Goal: Communication & Community: Ask a question

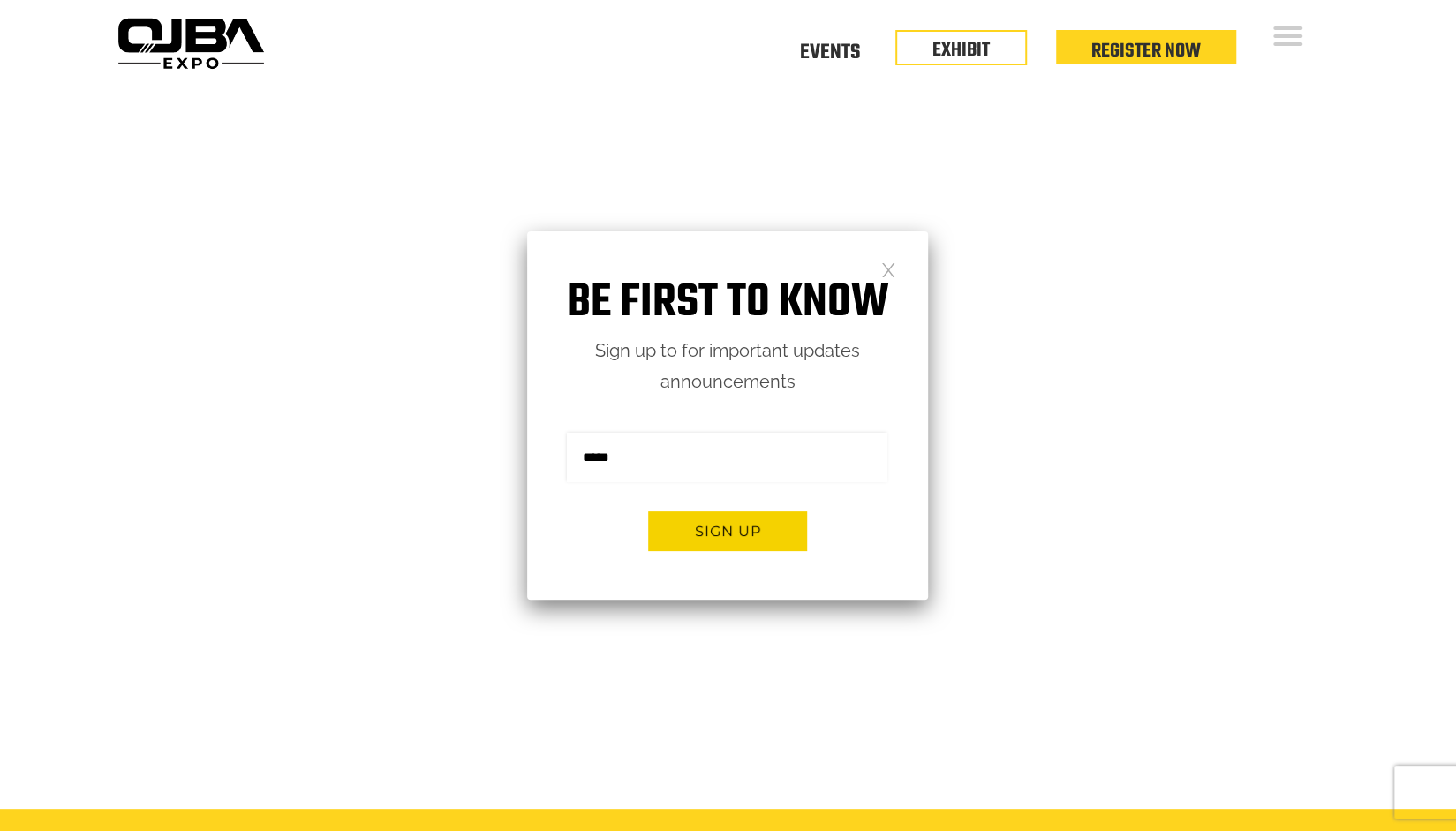
click at [880, 275] on h1 "Be first to know" at bounding box center [728, 303] width 401 height 56
click at [882, 273] on link at bounding box center [889, 269] width 15 height 15
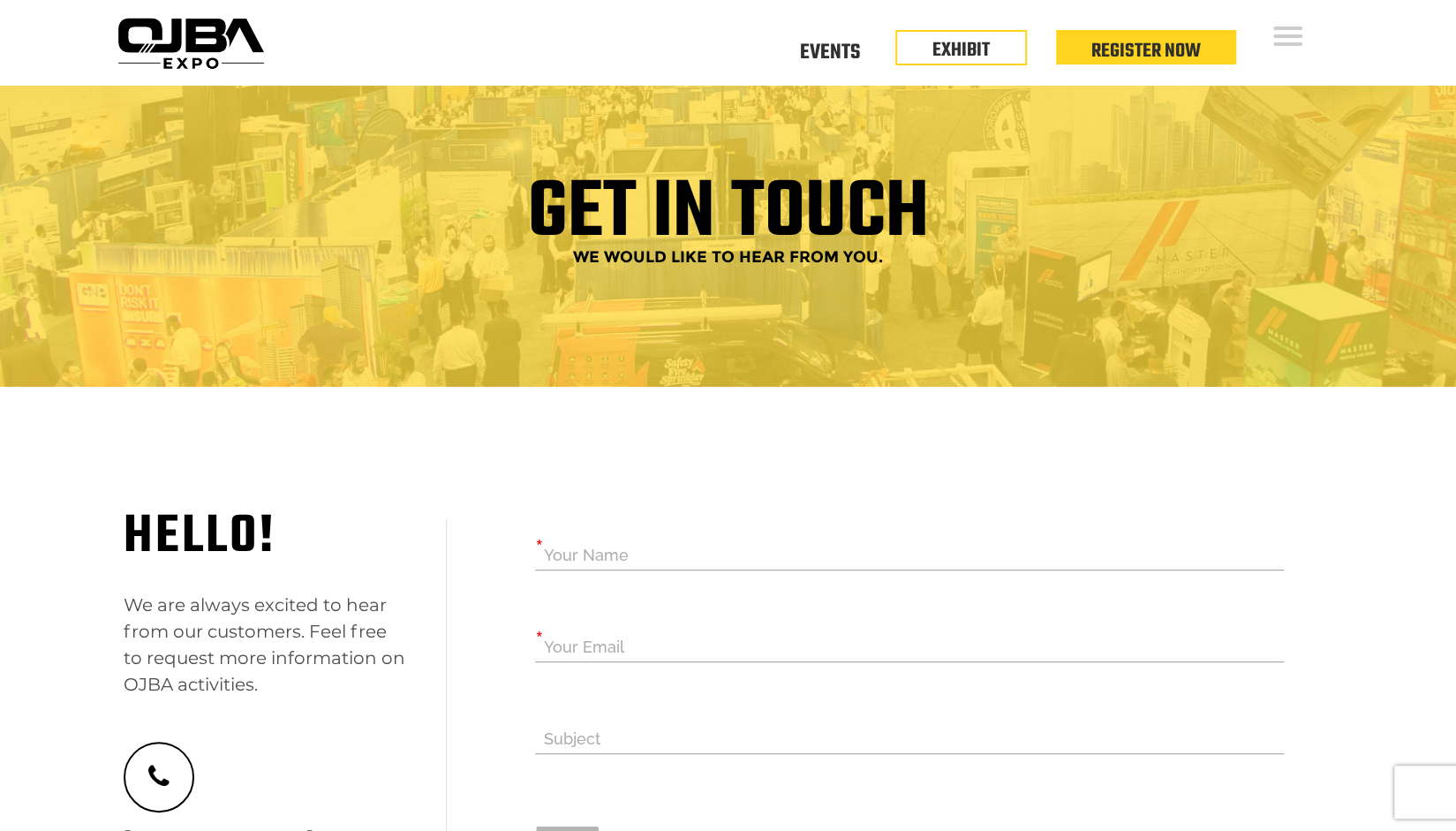
click at [167, 765] on icon at bounding box center [158, 776] width 70 height 70
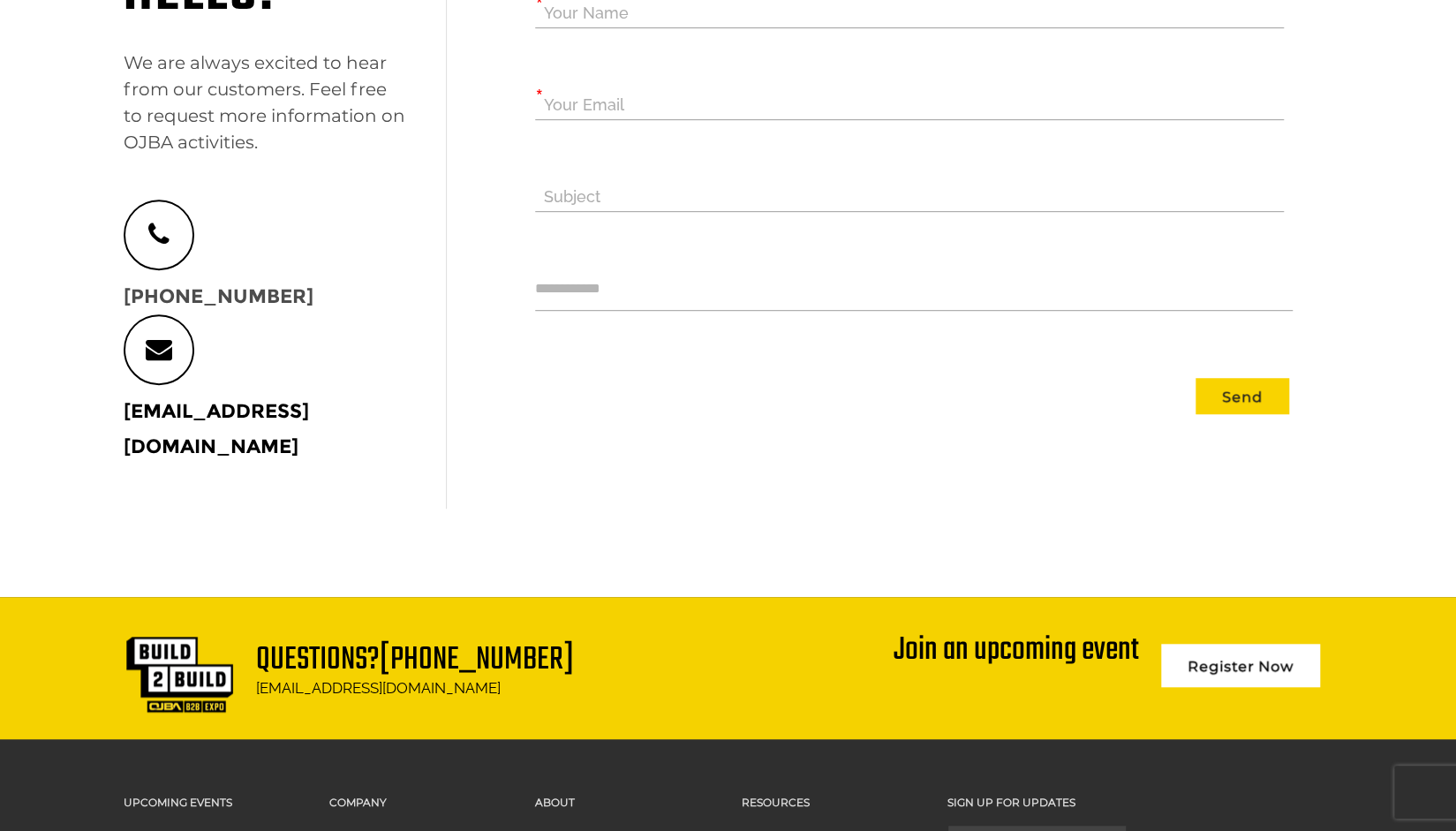
click at [978, 635] on div "Join an upcoming event" at bounding box center [1016, 650] width 245 height 32
drag, startPoint x: 978, startPoint y: 635, endPoint x: 423, endPoint y: 443, distance: 587.3
click at [423, 443] on div "Hello! We are always excited to hear from our customers. Feel free to request m…" at bounding box center [279, 242] width 337 height 531
click at [309, 414] on link "[EMAIL_ADDRESS][DOMAIN_NAME]" at bounding box center [216, 429] width 186 height 59
click at [410, 321] on div "Hello! We are always excited to hear from our customers. Feel free to request m…" at bounding box center [265, 220] width 309 height 487
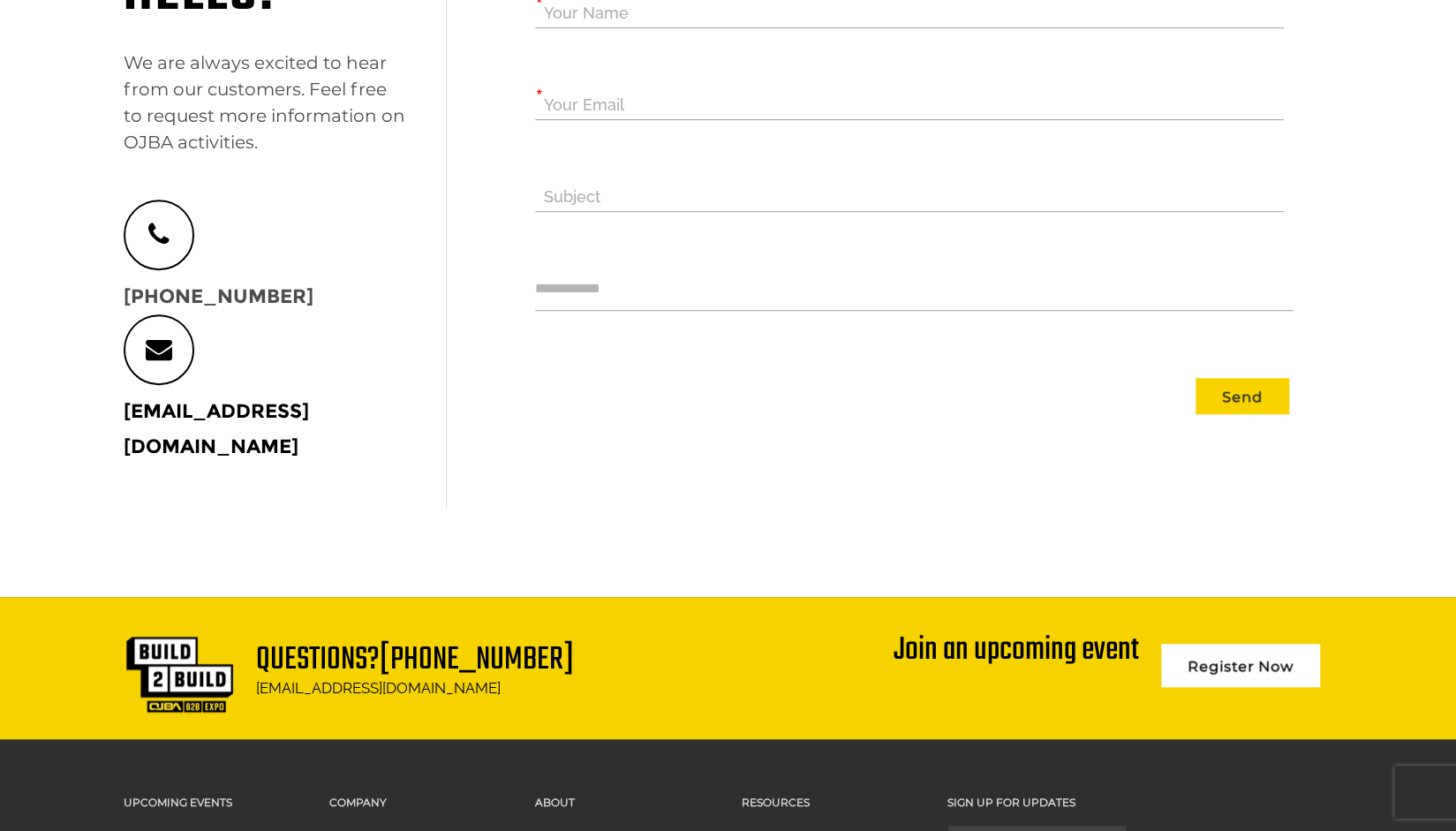
scroll to position [745, 0]
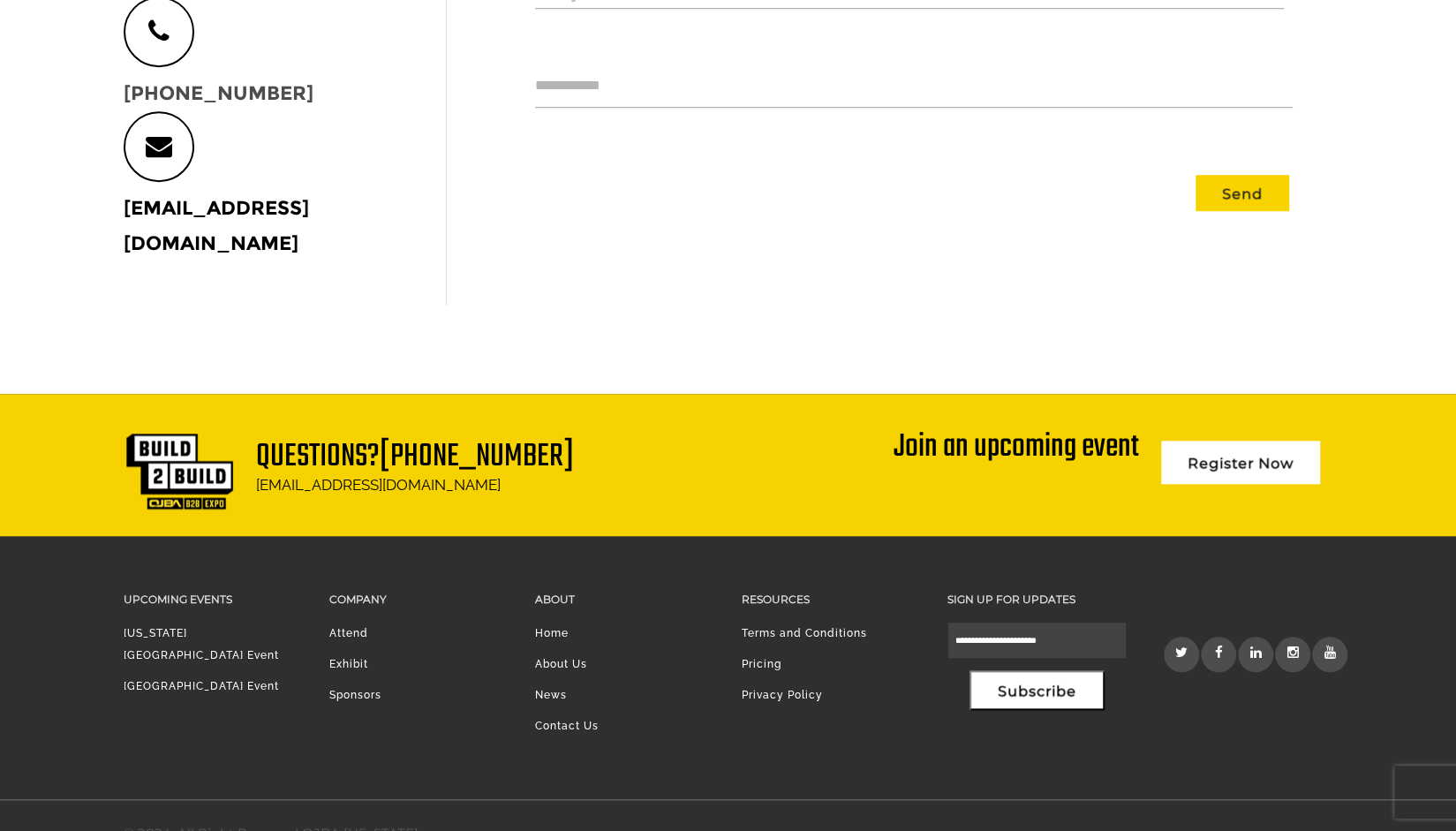
click at [574, 719] on link "Contact Us" at bounding box center [567, 726] width 64 height 13
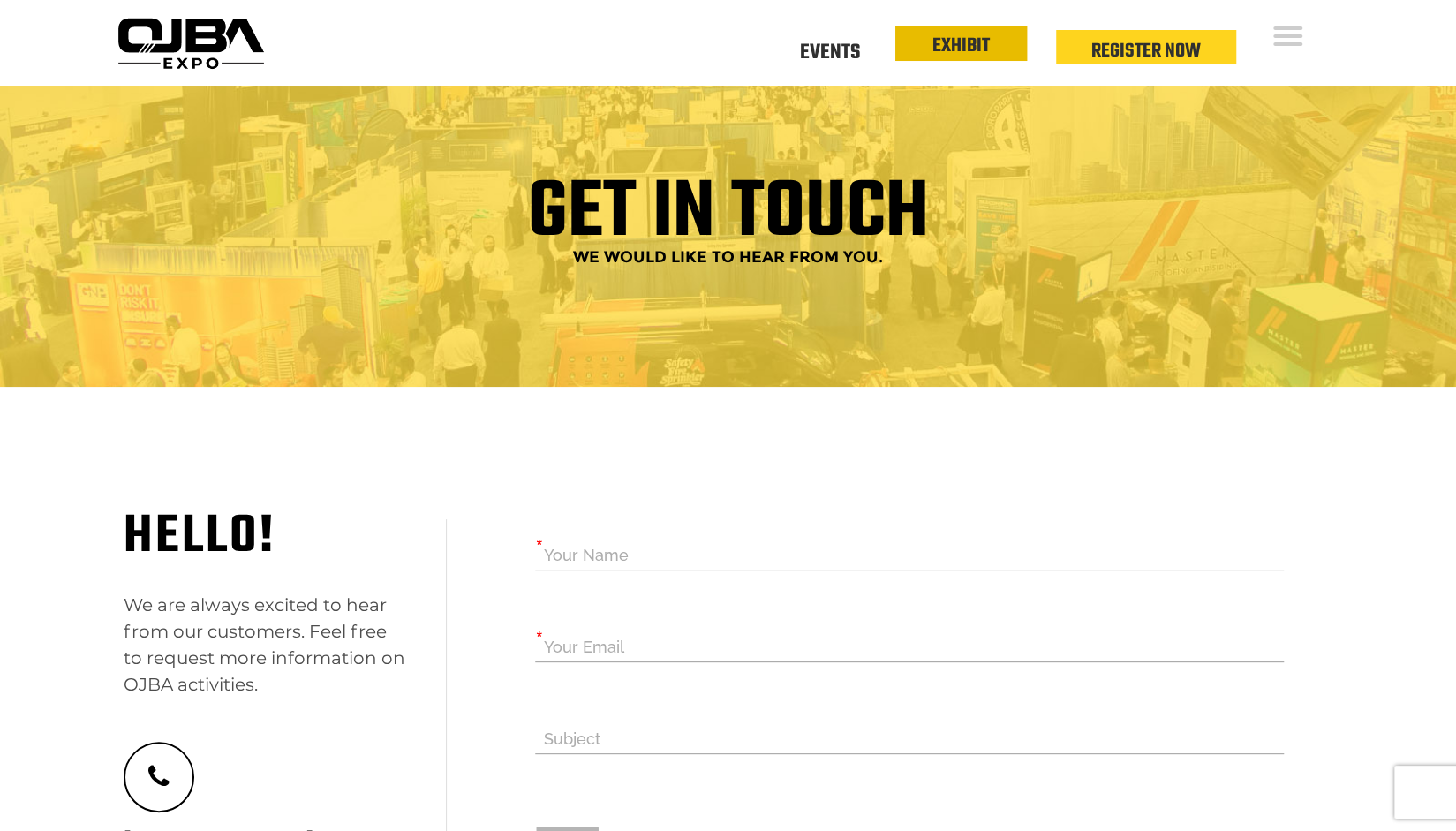
click at [923, 48] on li "EXHIBIT" at bounding box center [961, 43] width 132 height 36
click at [956, 45] on link "EXHIBIT" at bounding box center [961, 46] width 58 height 30
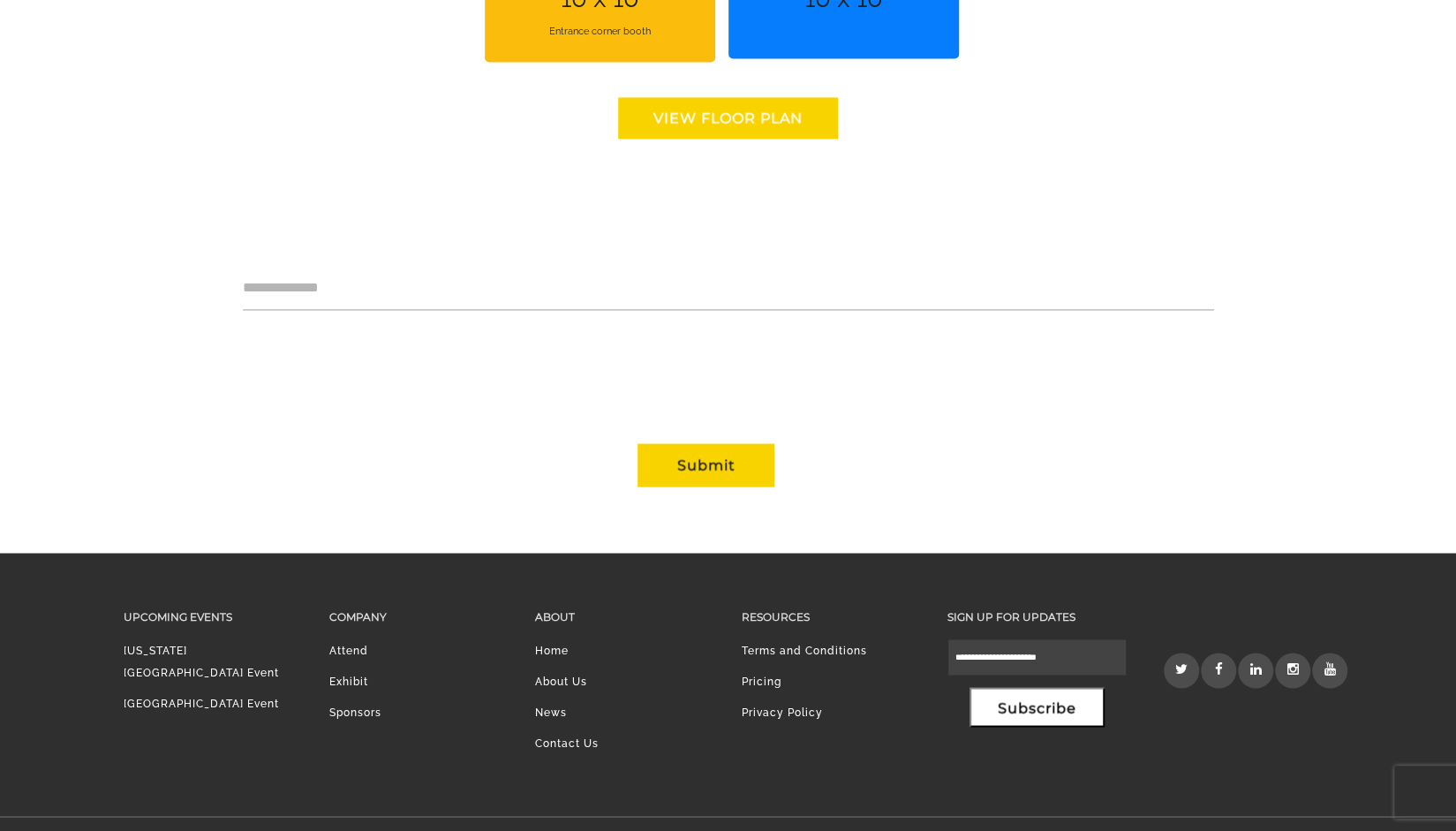
scroll to position [1642, 0]
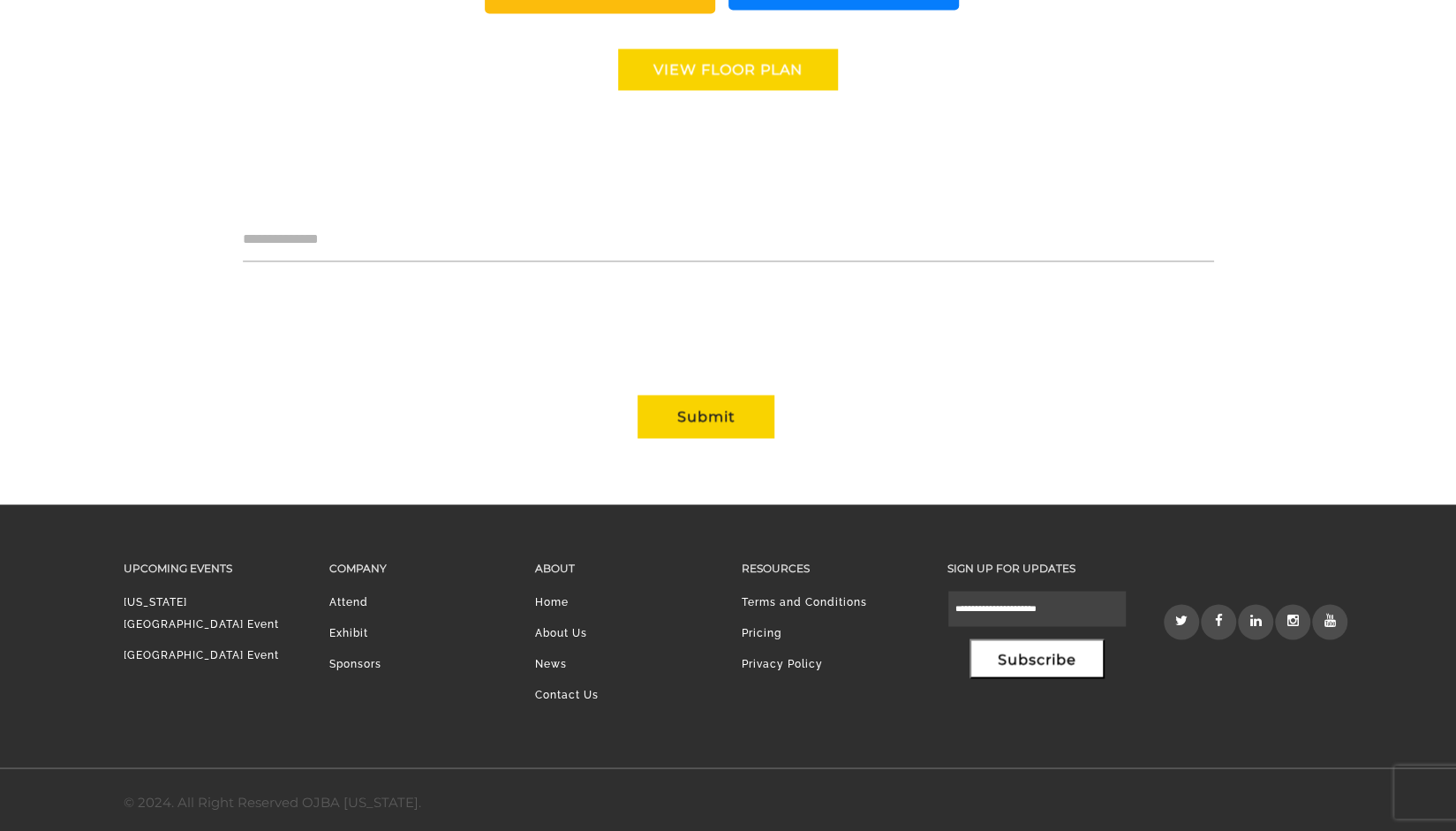
drag, startPoint x: 919, startPoint y: 511, endPoint x: 507, endPoint y: 322, distance: 453.3
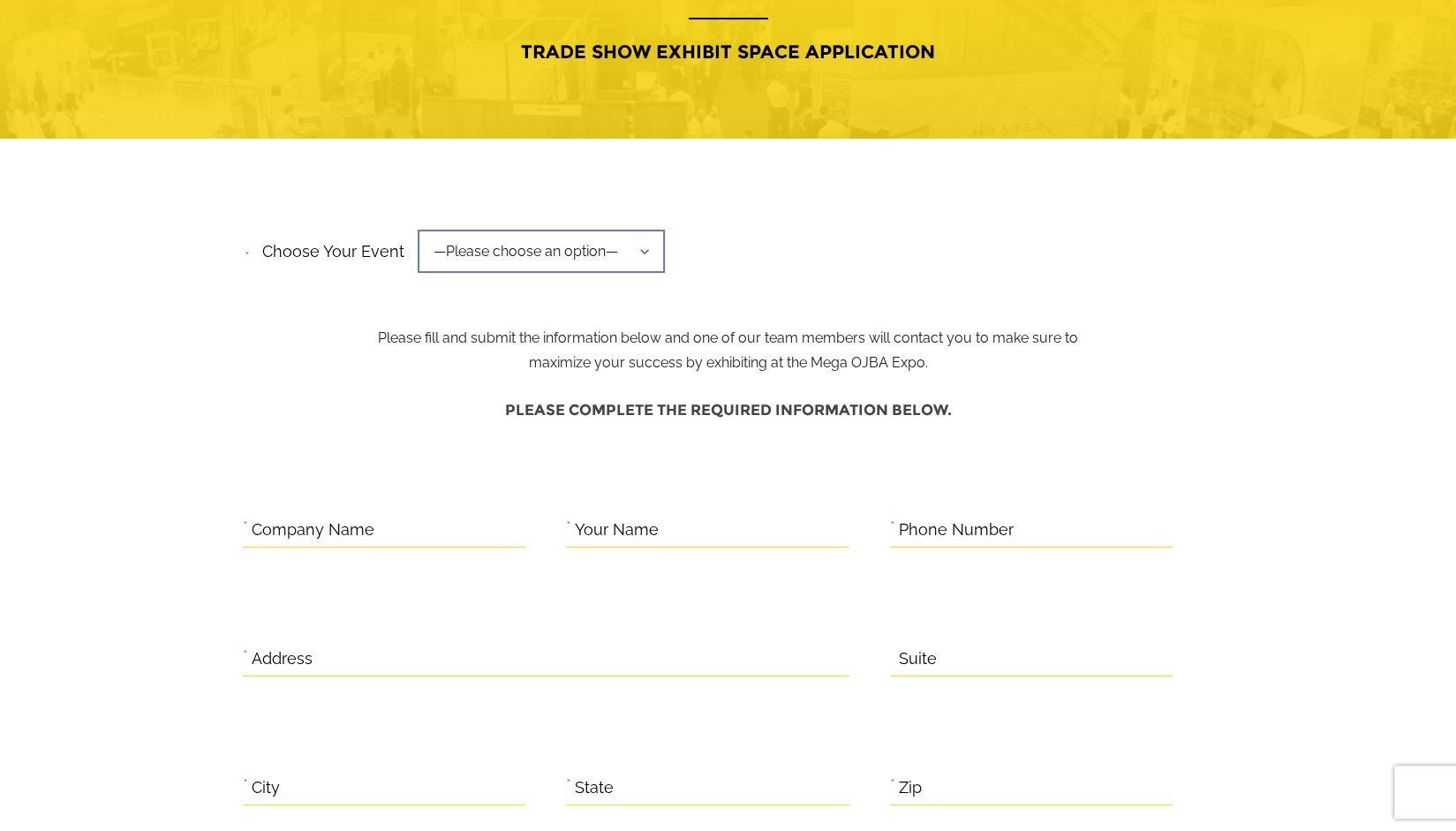
scroll to position [0, 0]
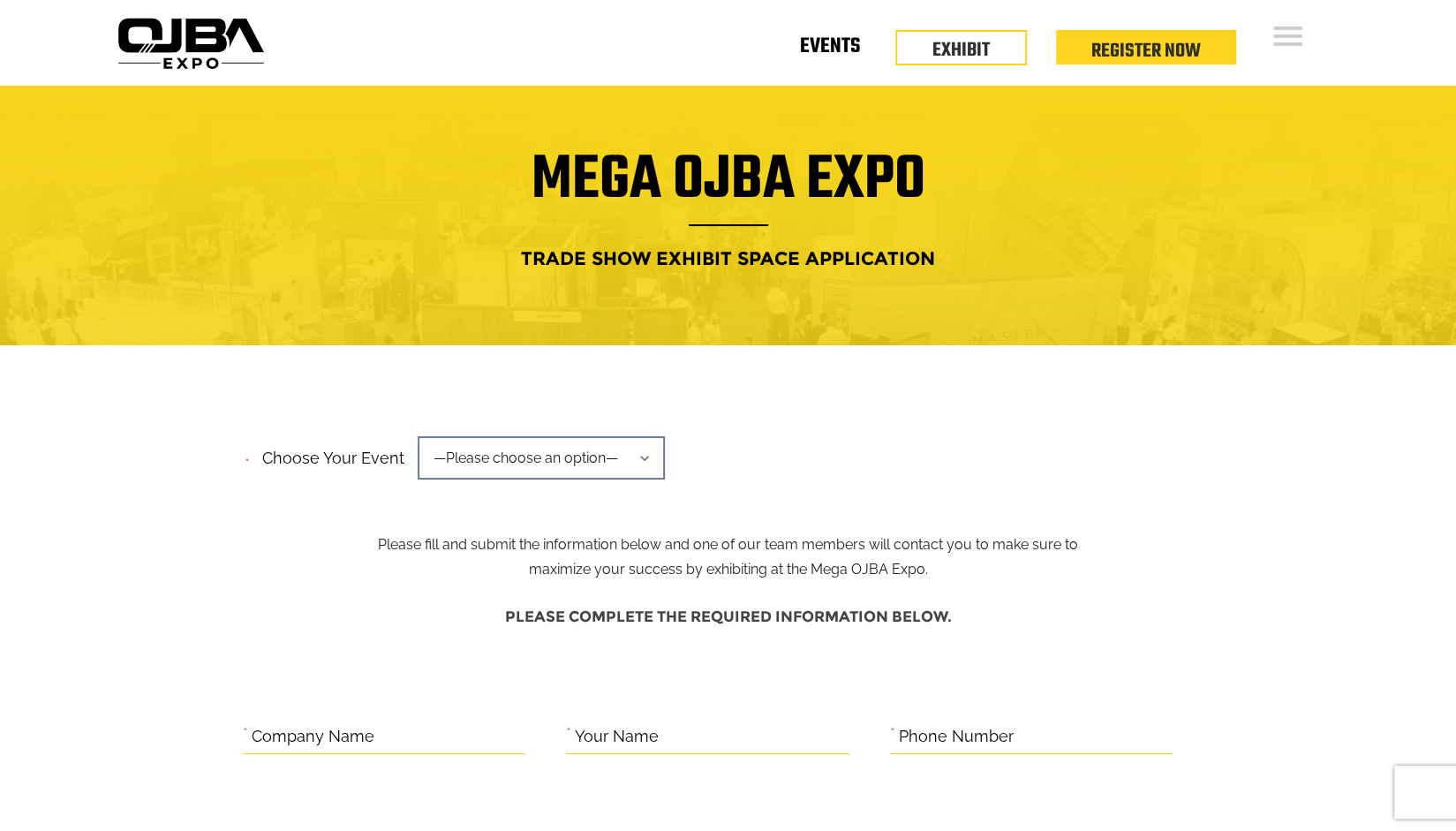
click at [828, 47] on link "Events" at bounding box center [830, 49] width 60 height 6
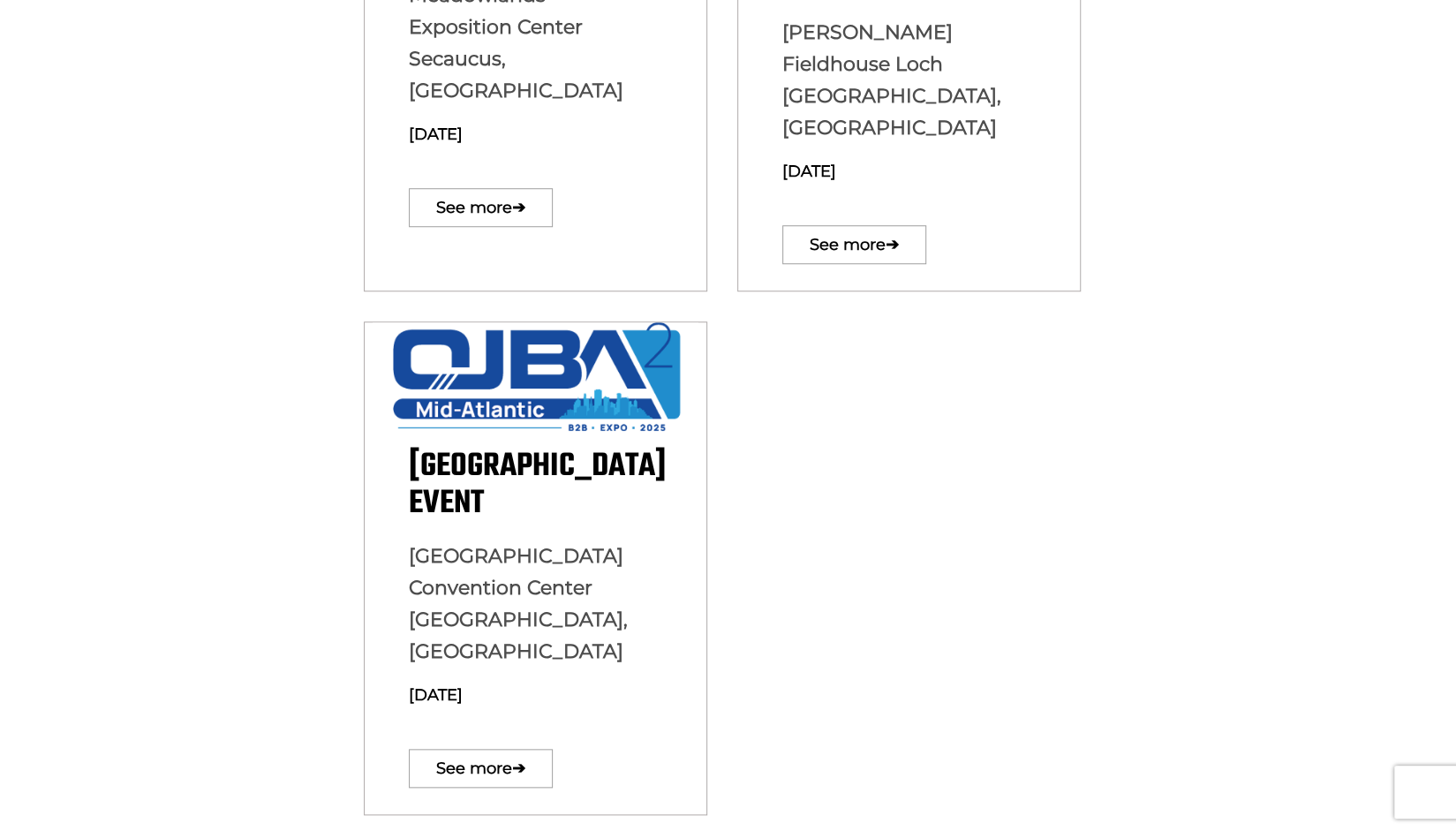
scroll to position [832, 0]
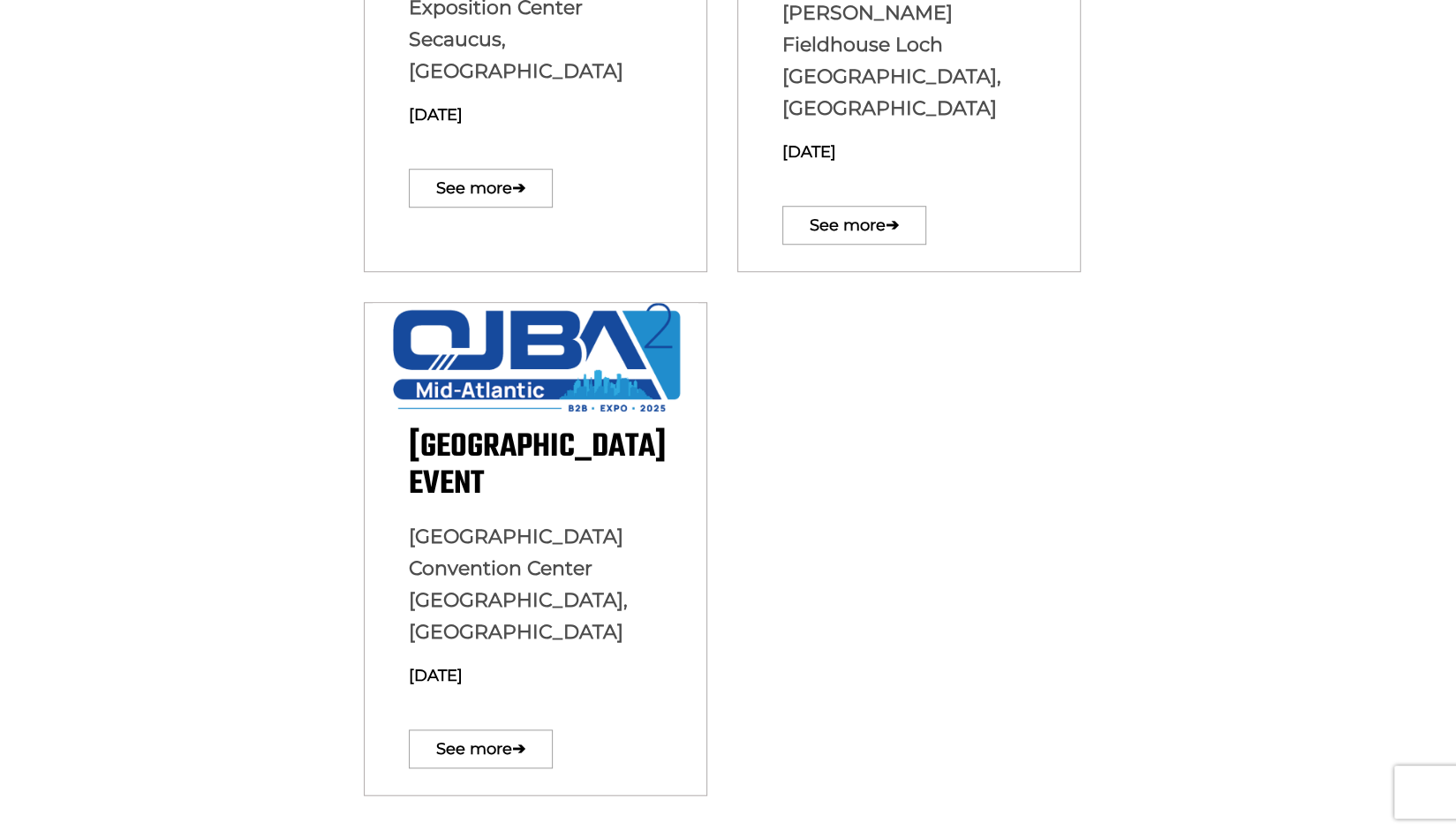
click at [1283, 690] on section "[GEOGRAPHIC_DATA] Event [GEOGRAPHIC_DATA] [GEOGRAPHIC_DATA], [GEOGRAPHIC_DATA] …" at bounding box center [728, 584] width 1456 height 594
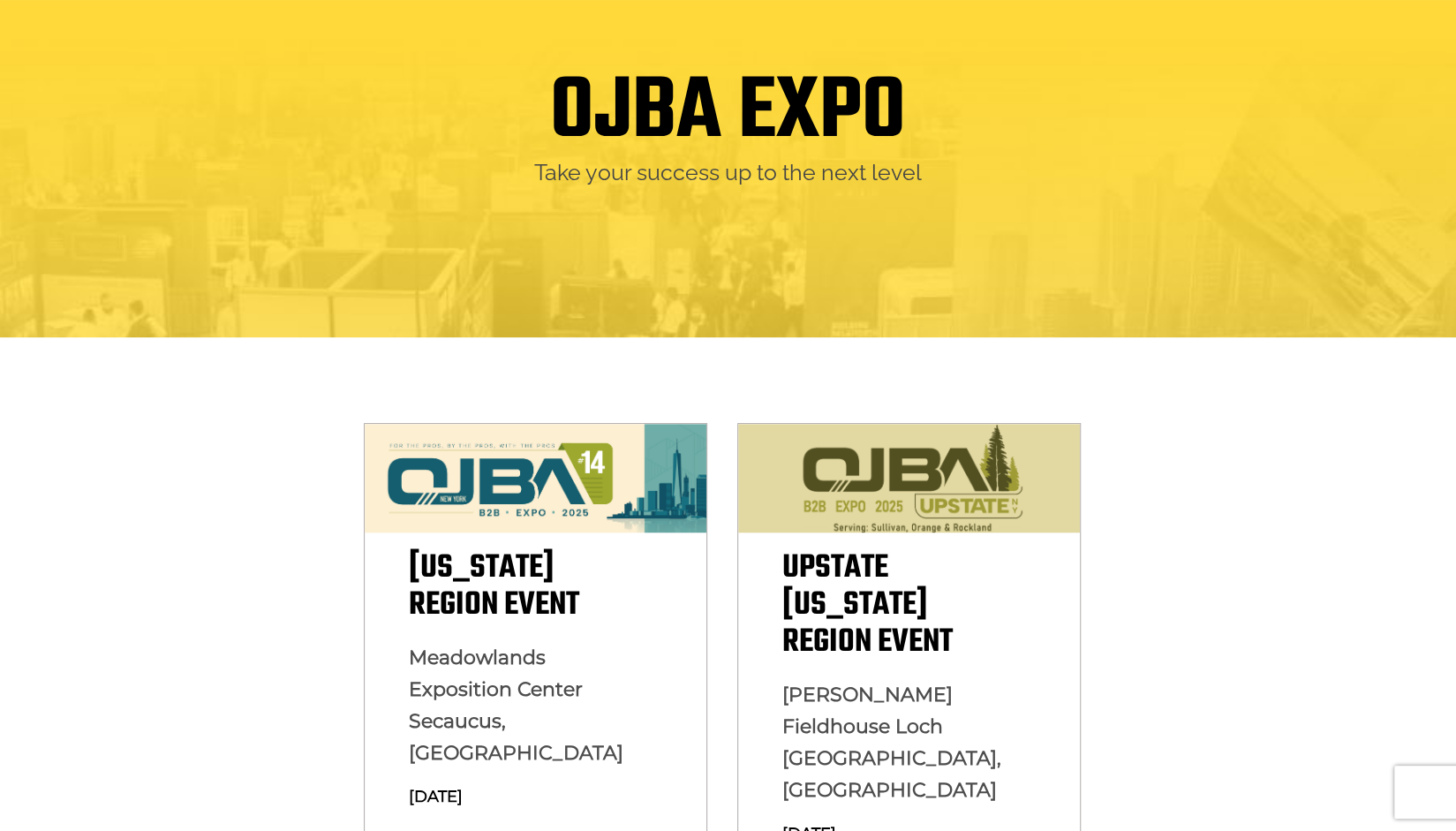
scroll to position [0, 0]
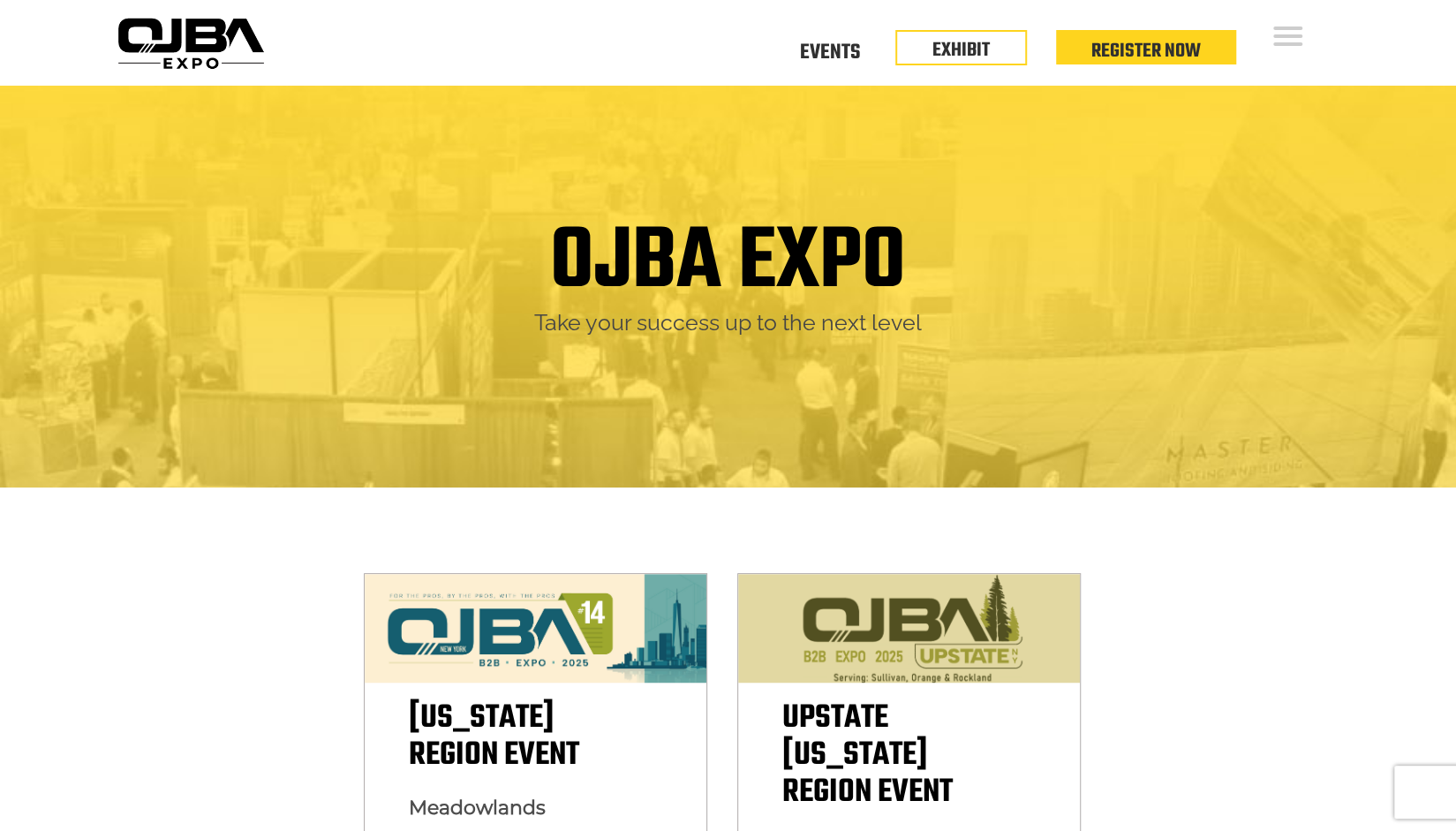
click at [1283, 690] on section "[US_STATE][GEOGRAPHIC_DATA] Event [GEOGRAPHIC_DATA] [GEOGRAPHIC_DATA], [GEOGRAP…" at bounding box center [728, 803] width 1456 height 631
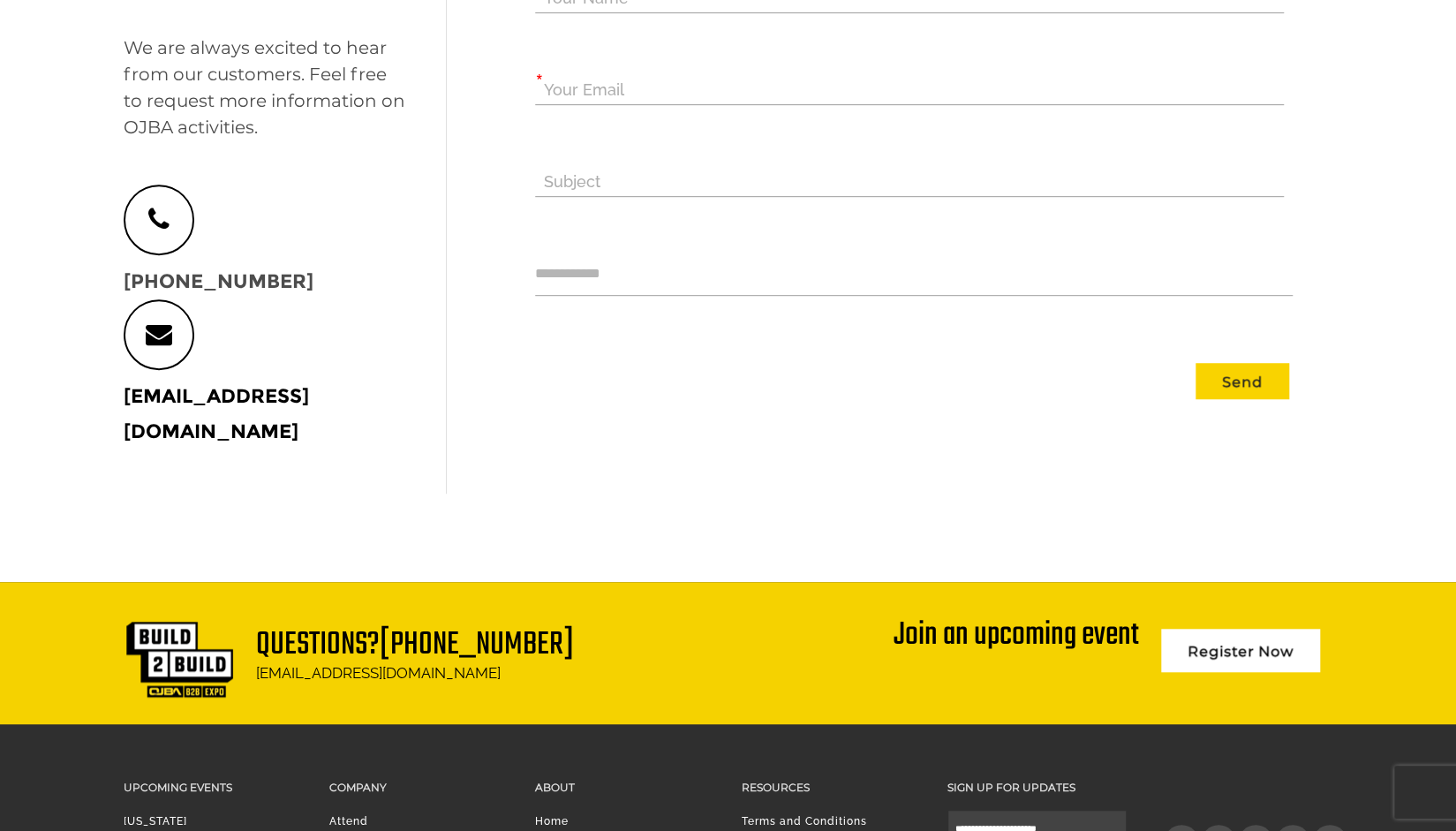
click at [1027, 243] on div "* Your Name * Your Email Subject **** Send" at bounding box center [934, 189] width 798 height 421
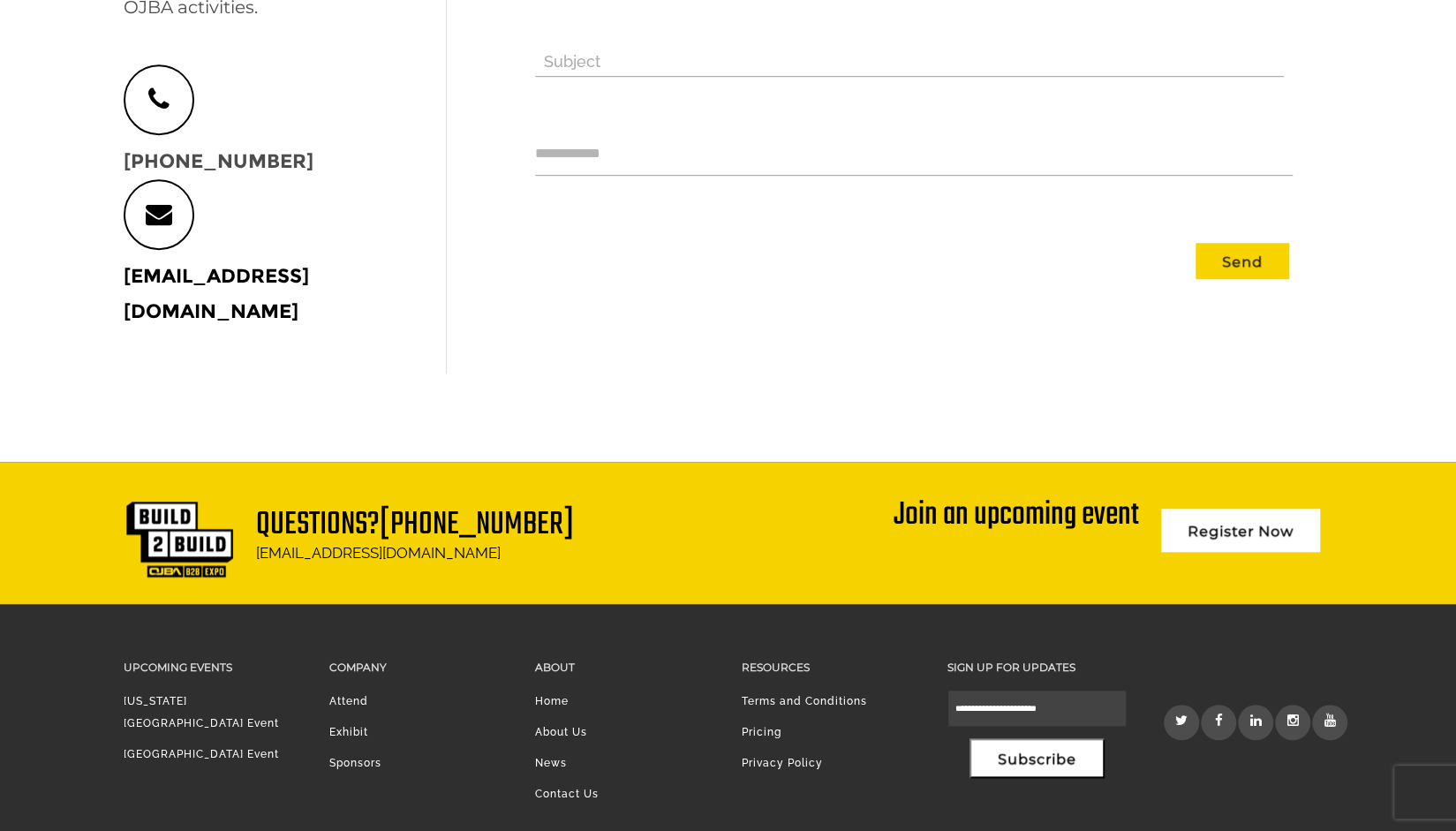
scroll to position [678, 0]
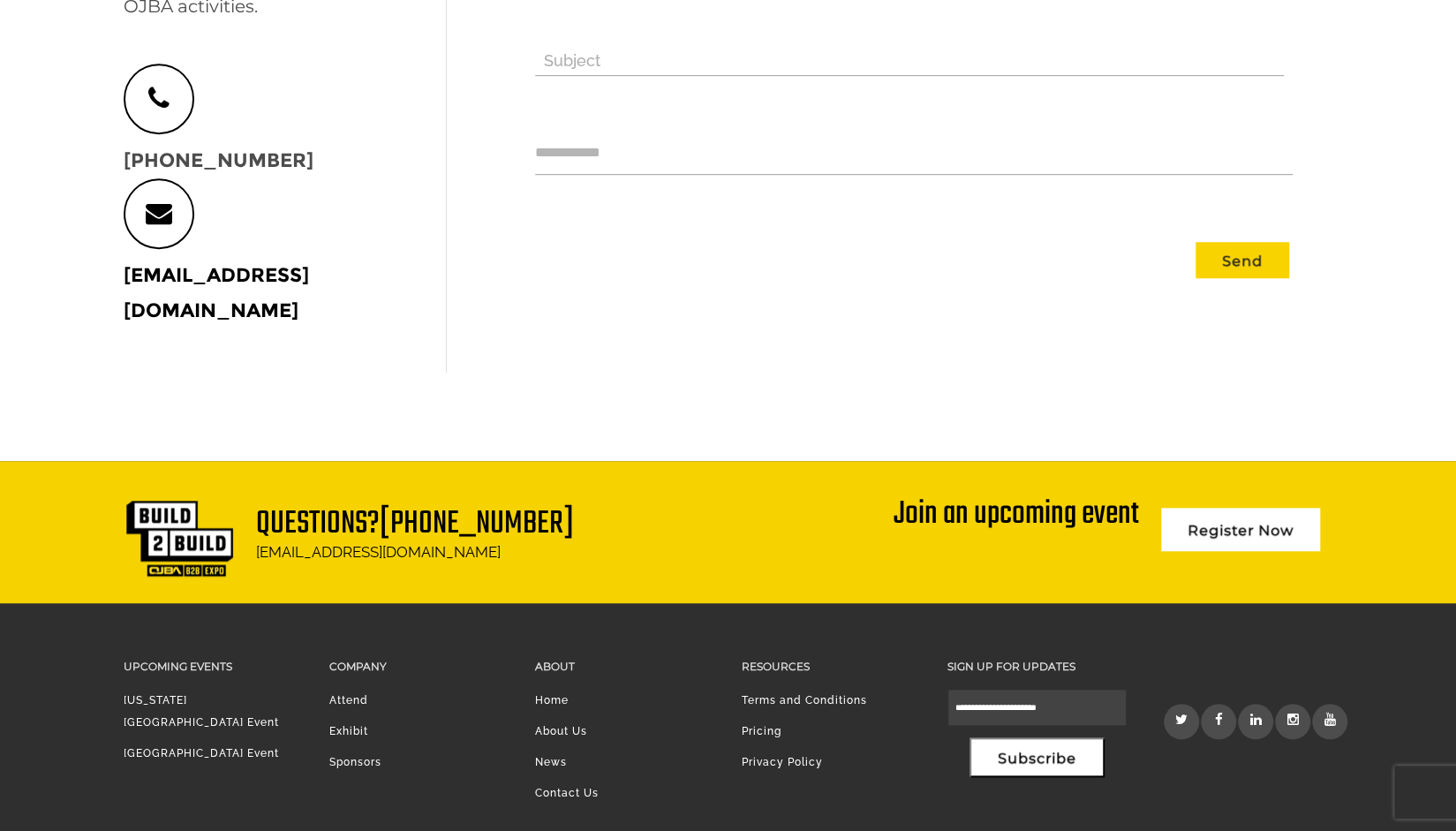
click at [1098, 259] on p "Send" at bounding box center [912, 261] width 754 height 37
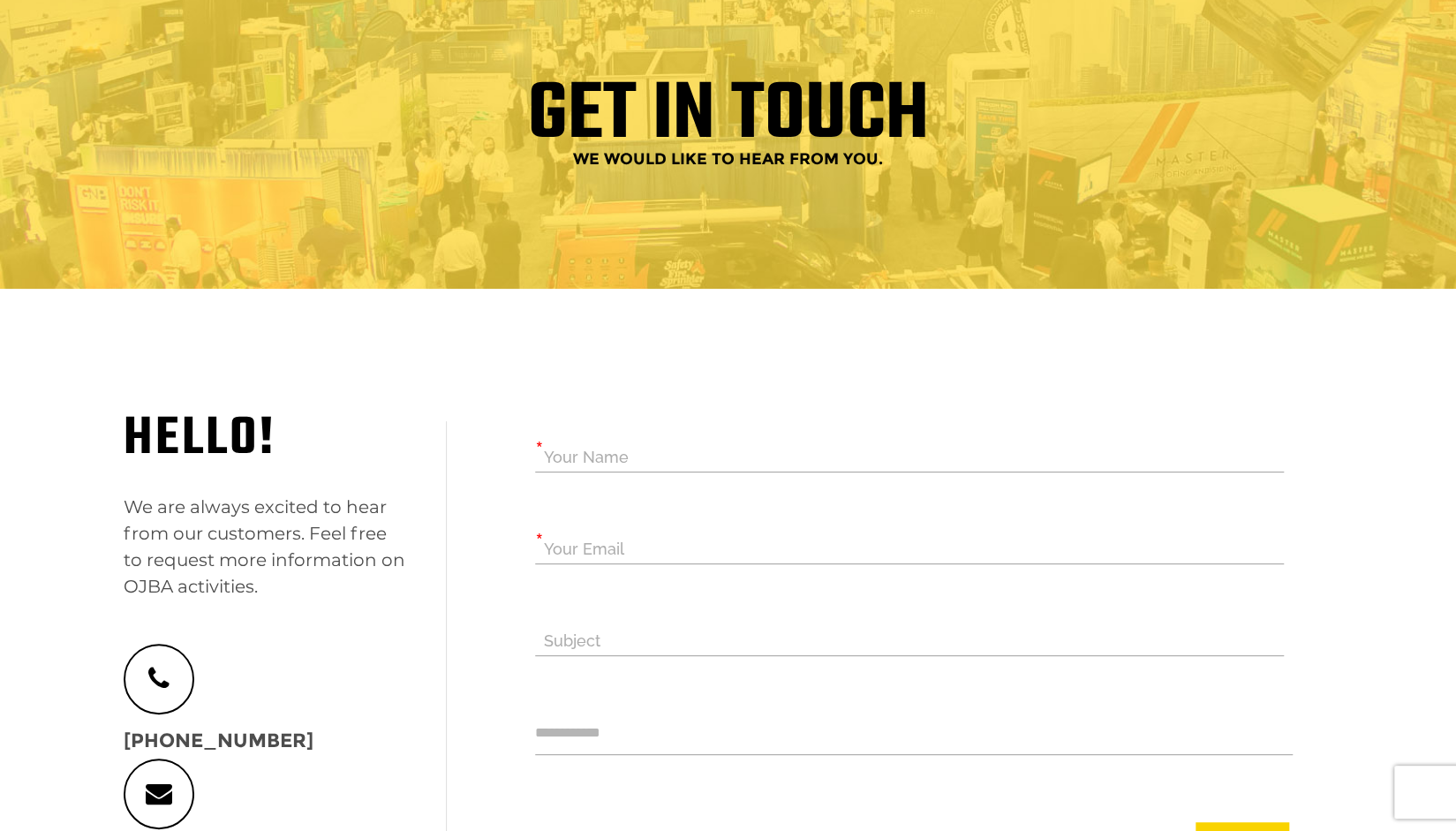
scroll to position [0, 0]
